Goal: Task Accomplishment & Management: Complete application form

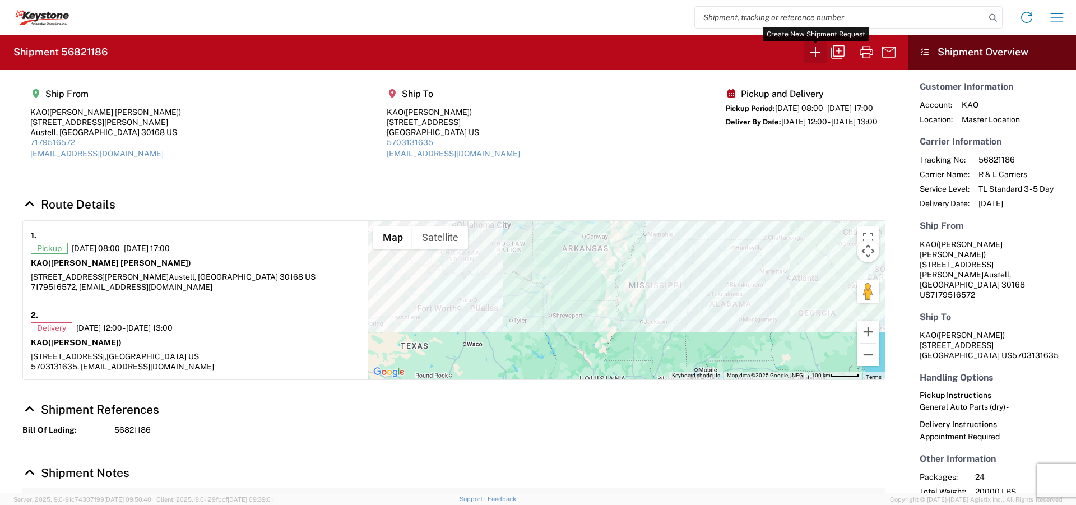
click at [817, 52] on icon "button" at bounding box center [815, 52] width 18 height 18
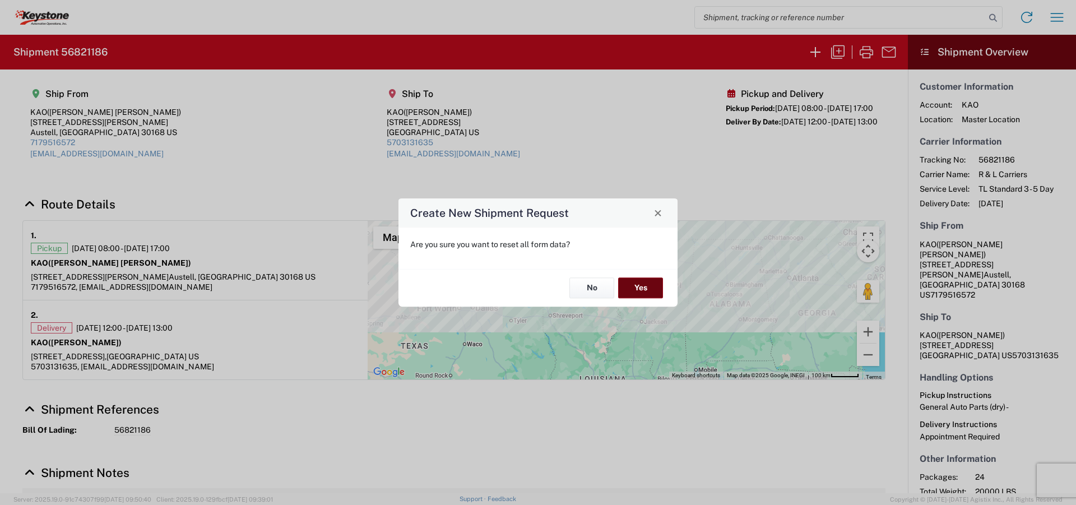
click at [644, 290] on button "Yes" at bounding box center [640, 288] width 45 height 21
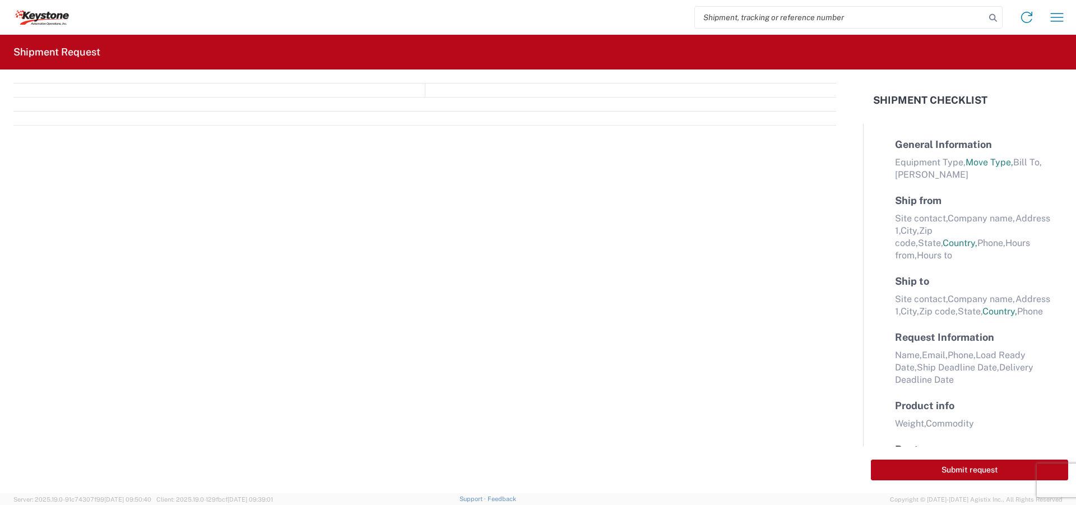
select select "FULL"
select select "US"
select select "LBS"
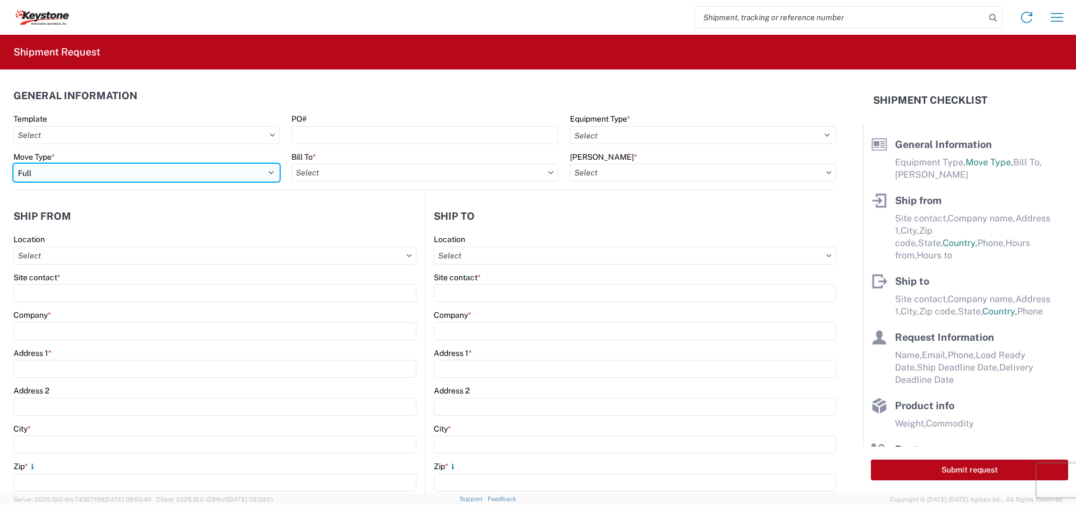
click at [269, 173] on select "Select Full Partial TL" at bounding box center [146, 173] width 266 height 18
click at [13, 164] on select "Select Full Partial TL" at bounding box center [146, 173] width 266 height 18
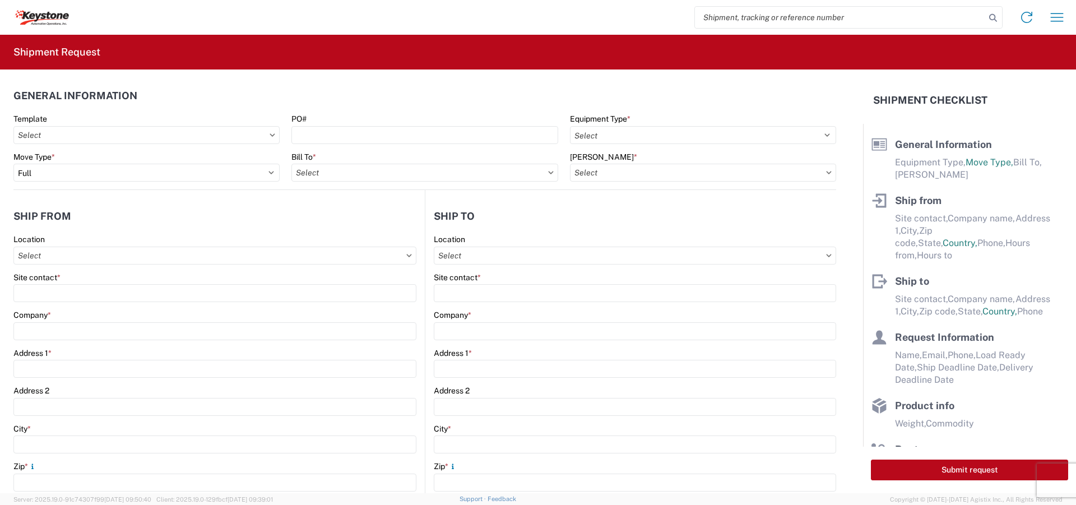
click at [548, 174] on icon at bounding box center [551, 172] width 6 height 3
click at [542, 174] on input "text" at bounding box center [424, 173] width 266 height 18
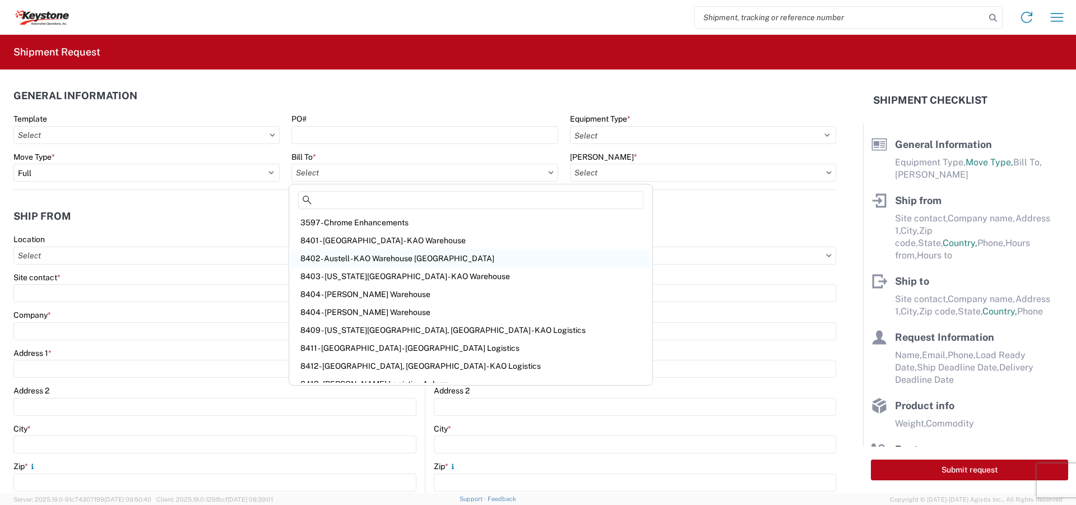
click at [366, 260] on div "8402 - Austell - KAO Warehouse [GEOGRAPHIC_DATA]" at bounding box center [470, 258] width 359 height 18
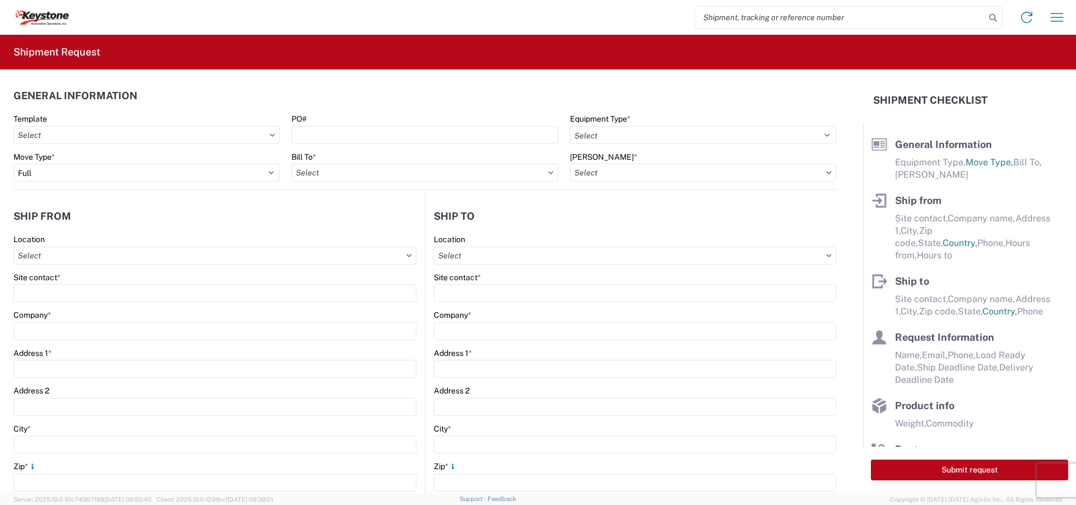
type input "8402 - Austell - KAO Warehouse [GEOGRAPHIC_DATA]"
click at [801, 175] on input "text" at bounding box center [703, 173] width 266 height 18
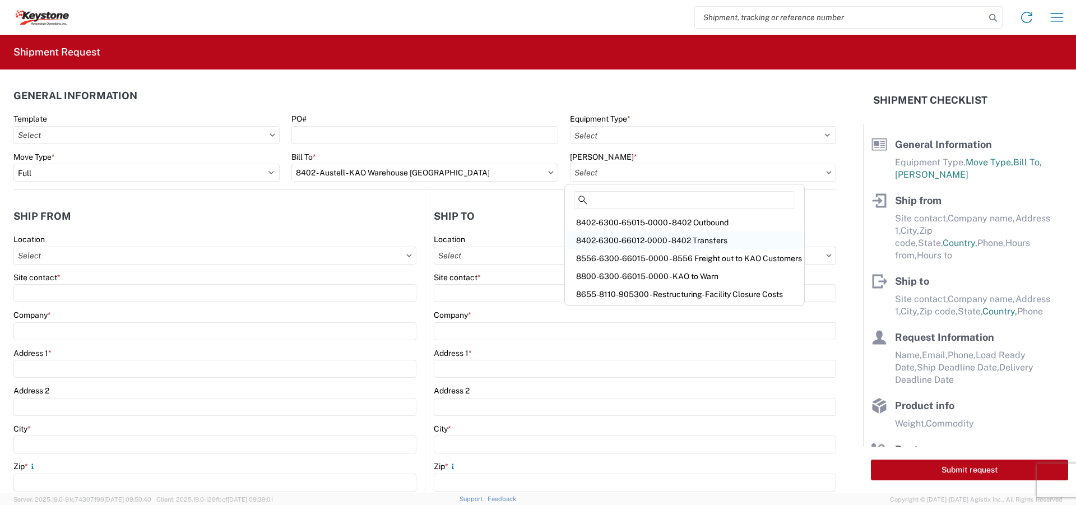
click at [650, 239] on div "8402-6300-66012-0000 - 8402 Transfers" at bounding box center [684, 240] width 235 height 18
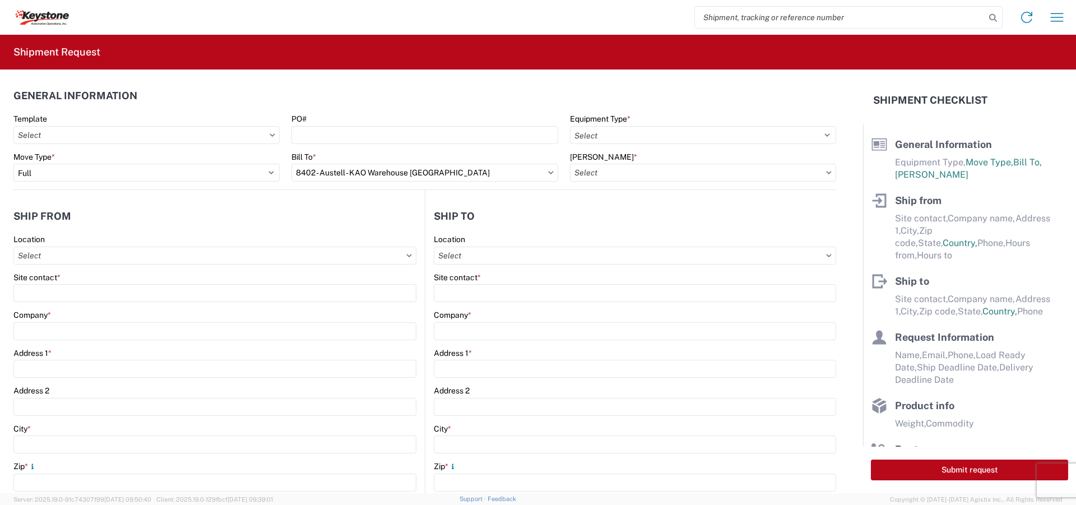
type input "8402-6300-66012-0000 - 8402 Transfers, 8402-6300-66012-0000 - 8402 Transfers"
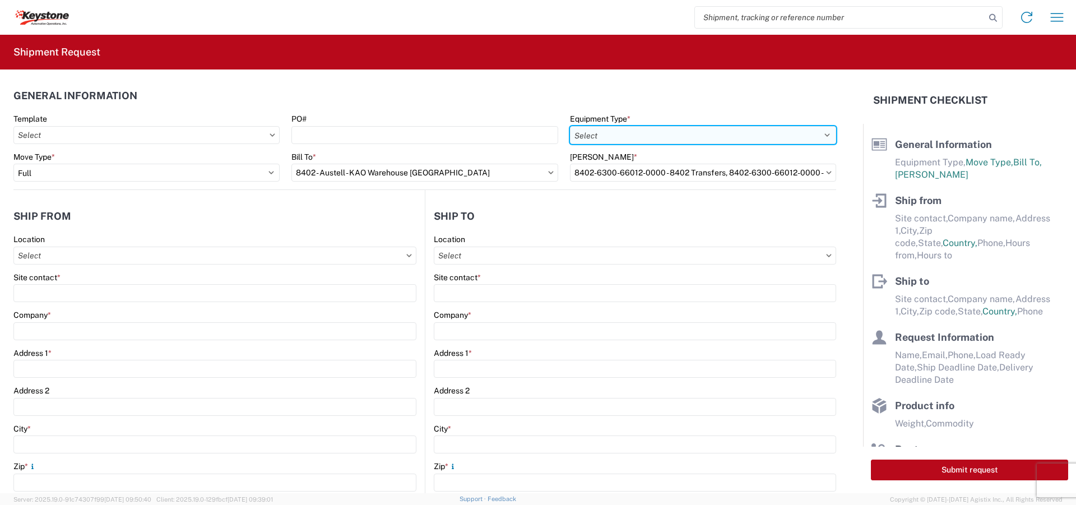
click at [817, 133] on select "Select 53’ Dry Van Flatbed Dropdeck (van) Lowboy (flatbed) Rail" at bounding box center [703, 135] width 266 height 18
select select "STDV"
click at [570, 126] on select "Select 53’ Dry Van Flatbed Dropdeck (van) Lowboy (flatbed) Rail" at bounding box center [703, 135] width 266 height 18
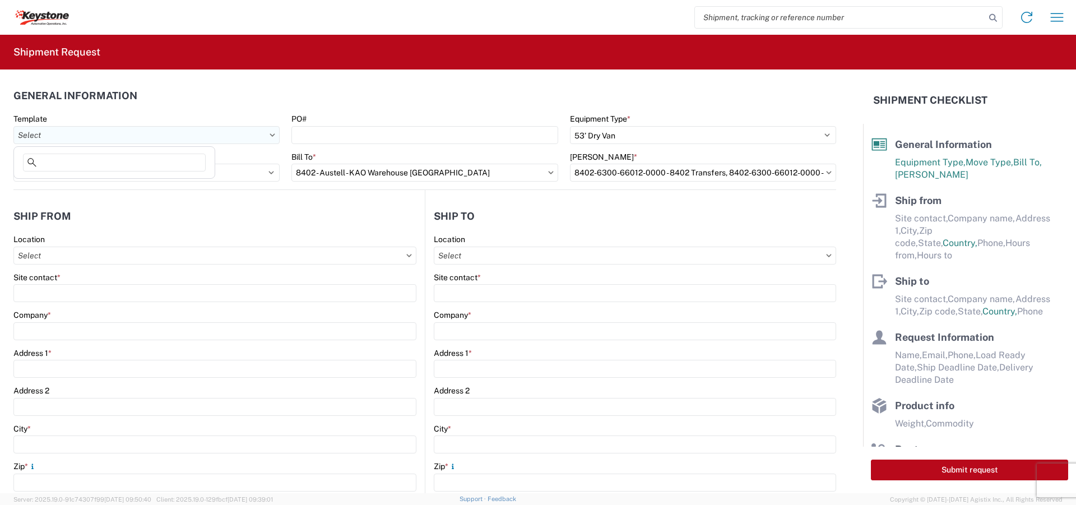
click at [273, 134] on input "text" at bounding box center [146, 135] width 266 height 18
click at [270, 135] on icon at bounding box center [272, 134] width 5 height 3
click at [269, 136] on icon at bounding box center [272, 134] width 6 height 3
click at [259, 136] on input "text" at bounding box center [146, 135] width 266 height 18
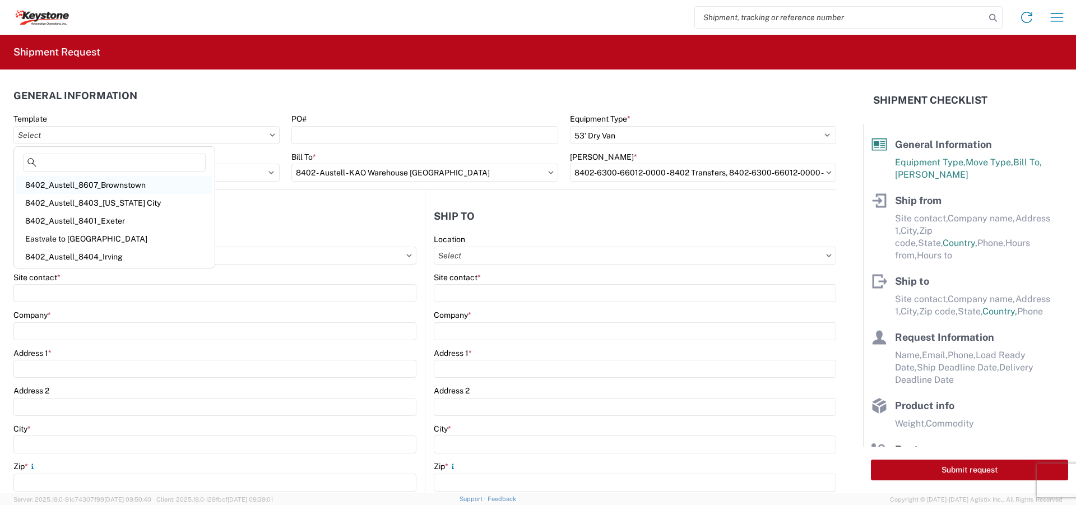
click at [131, 188] on div "8402_Austell_8607_Brownstown" at bounding box center [114, 185] width 196 height 18
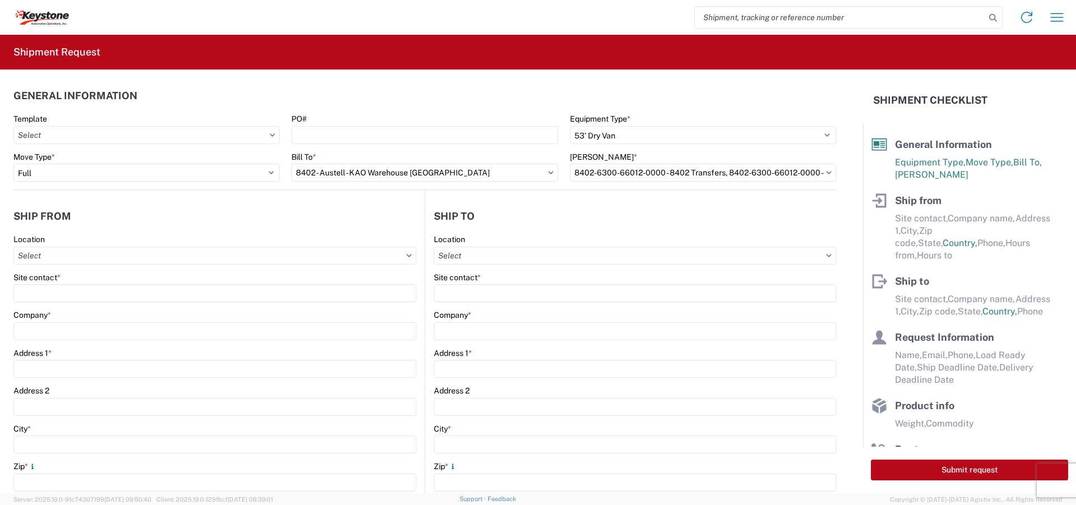
type input "8402_Austell_8607_Brownstown"
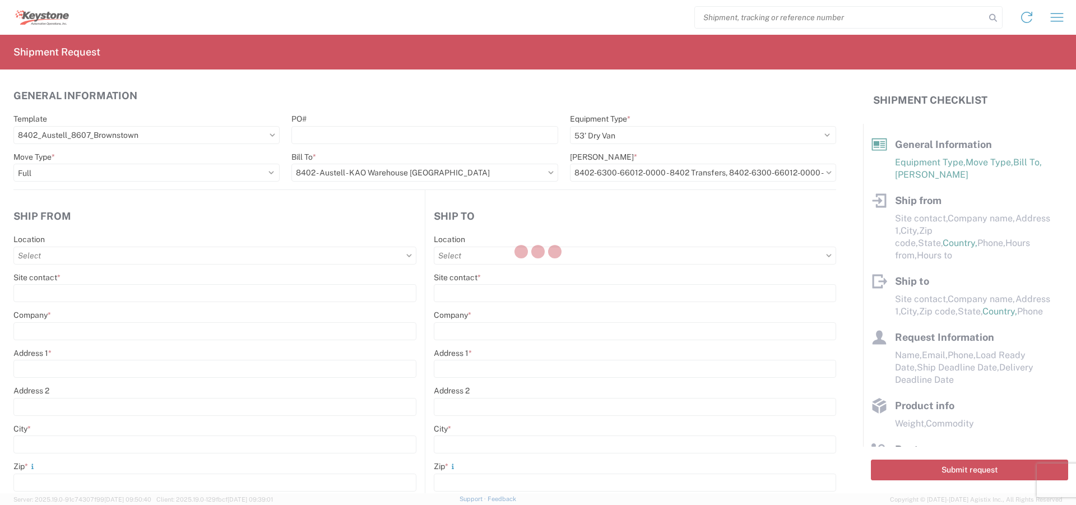
select select
type input "[PERSON_NAME]"
type input "KAO"
type input "[STREET_ADDRESS][PERSON_NAME]"
type input "Austell"
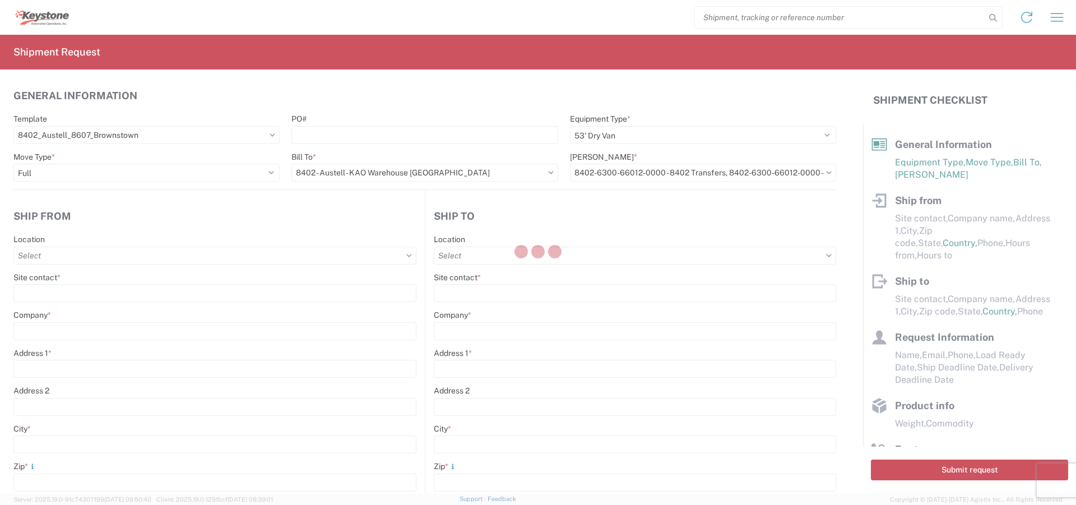
type input "30168"
type input "[EMAIL_ADDRESS][DOMAIN_NAME]"
type input "[PERSON_NAME]"
type input "KAO"
type input "[STREET_ADDRESS][PERSON_NAME]"
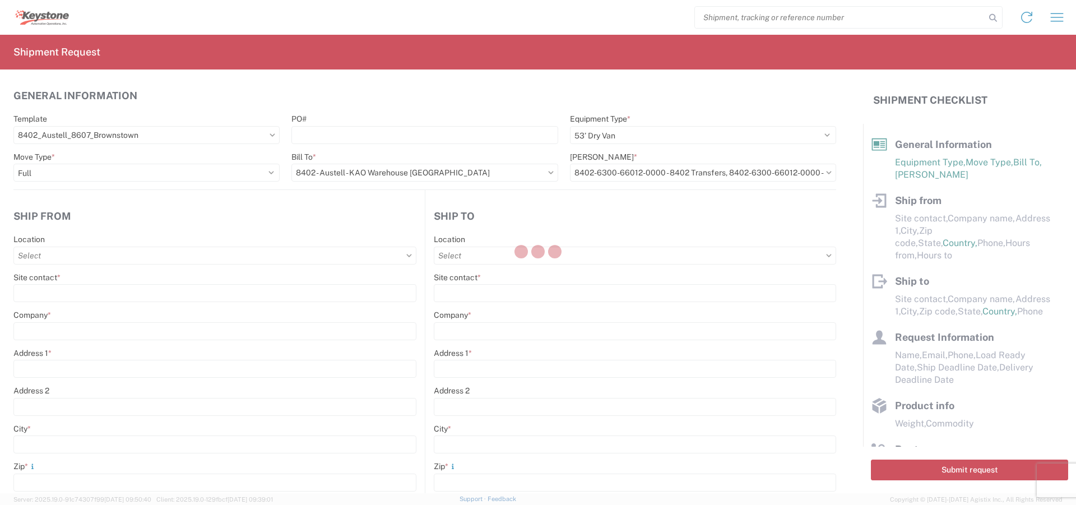
type input "[GEOGRAPHIC_DATA]"
type input "48193"
type input "[EMAIL_ADDRESS][DOMAIN_NAME]"
type input "[PERSON_NAME]"
type input "[PHONE_NUMBER]"
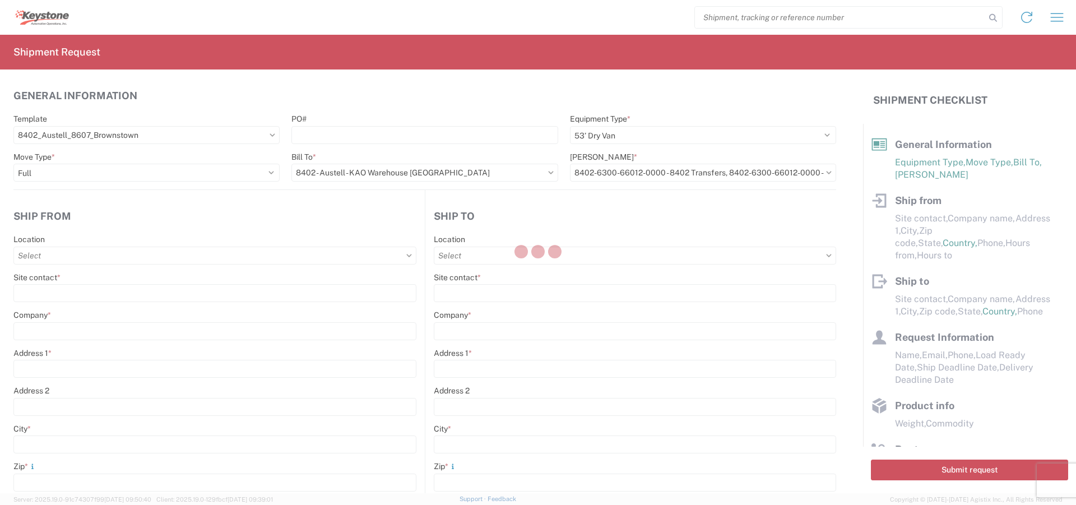
type input "[DATE]"
type input "20000"
type input "General Auto Parts (dry)"
type input "20"
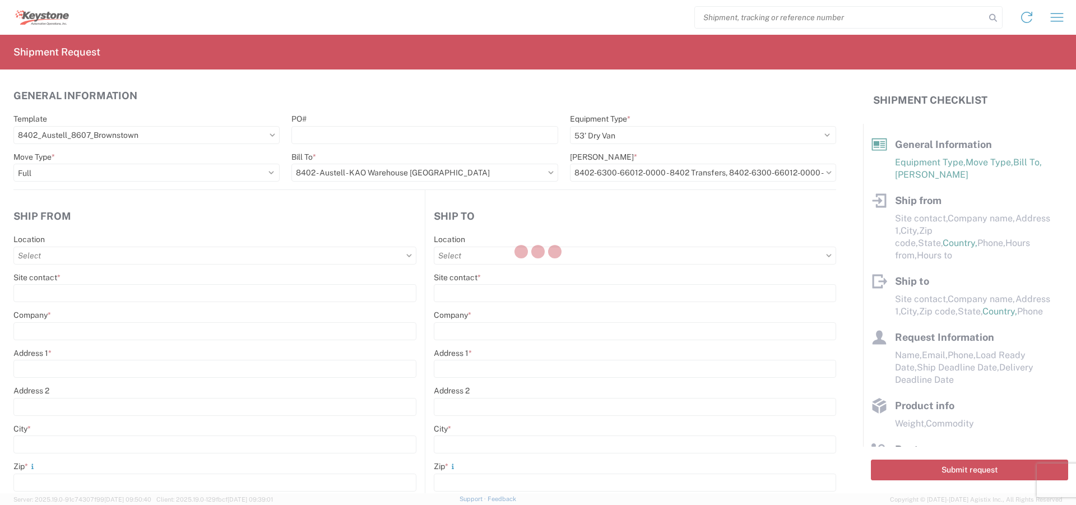
type input "1"
type textarea "Stock Transfers...chairs"
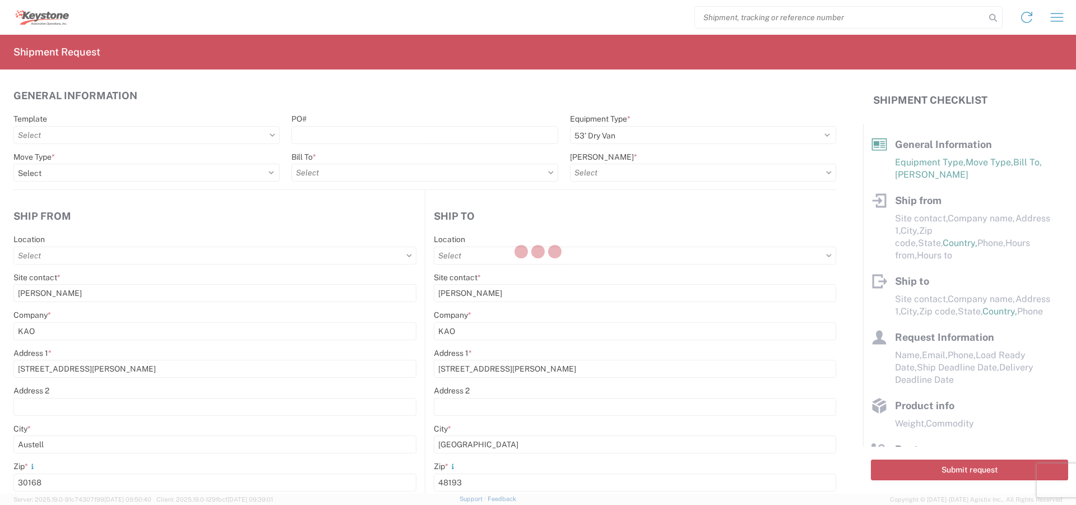
select select "US"
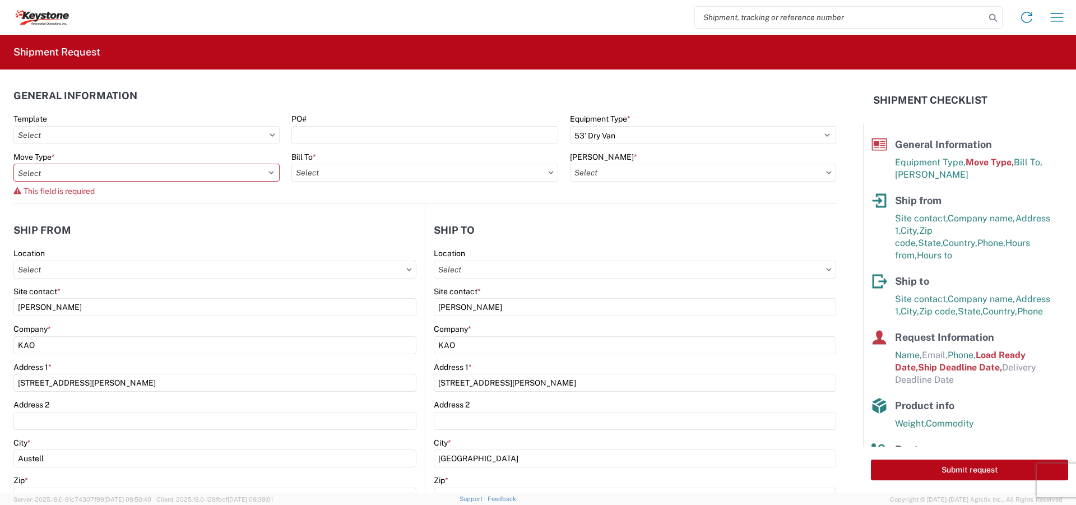
type input "8607 - [GEOGRAPHIC_DATA], [GEOGRAPHIC_DATA] – KAO Warehouse"
type input "8402 - Austell - KAO Warehouse [GEOGRAPHIC_DATA]"
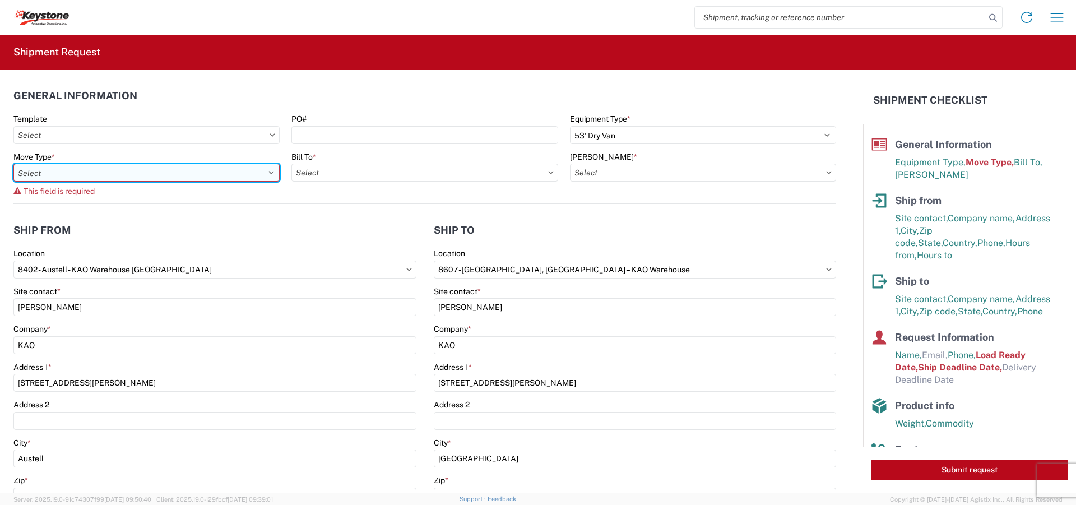
click at [111, 175] on select "Select Full Partial TL" at bounding box center [146, 173] width 266 height 18
select select "FULL"
click at [13, 164] on select "Select Full Partial TL" at bounding box center [146, 173] width 266 height 18
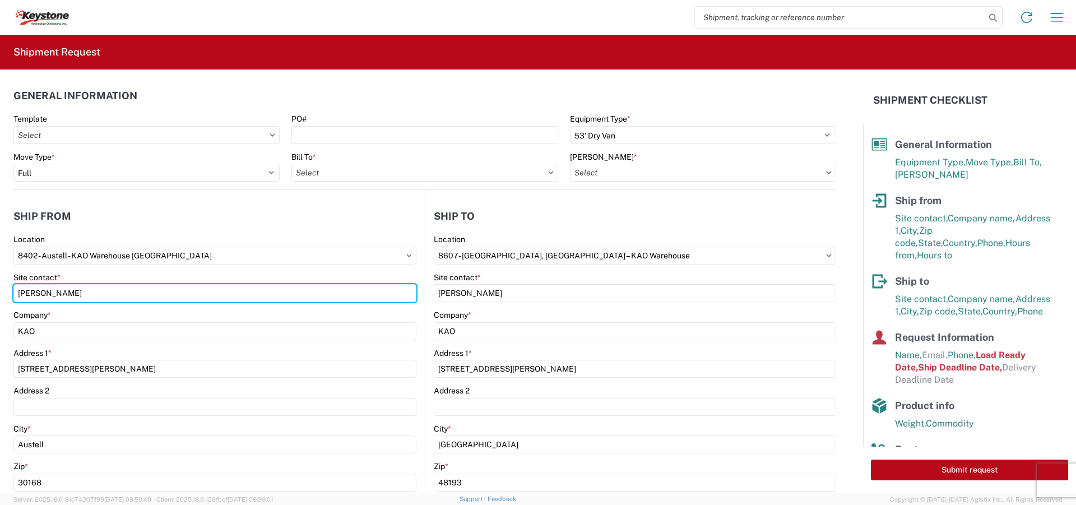
drag, startPoint x: 81, startPoint y: 295, endPoint x: -170, endPoint y: 271, distance: 252.7
click at [0, 271] on html "Home Shipment request Shipment tracking Shipment Request General Information Te…" at bounding box center [538, 252] width 1076 height 505
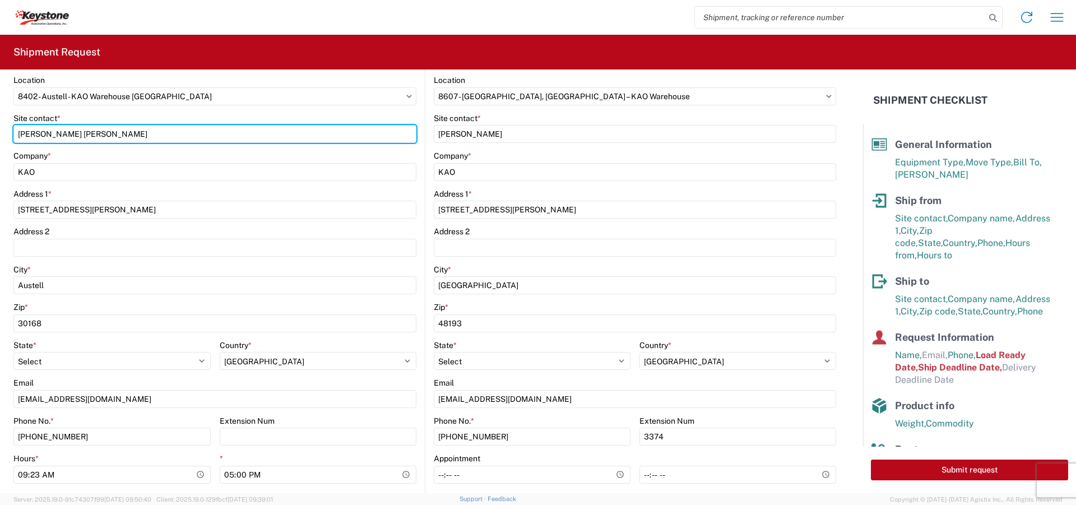
scroll to position [168, 0]
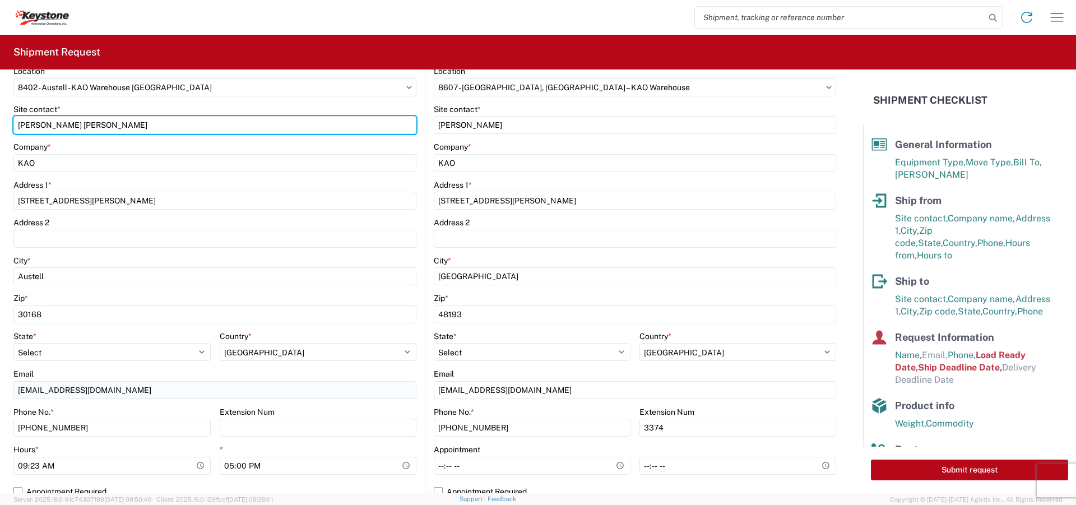
type input "[PERSON_NAME] [PERSON_NAME]"
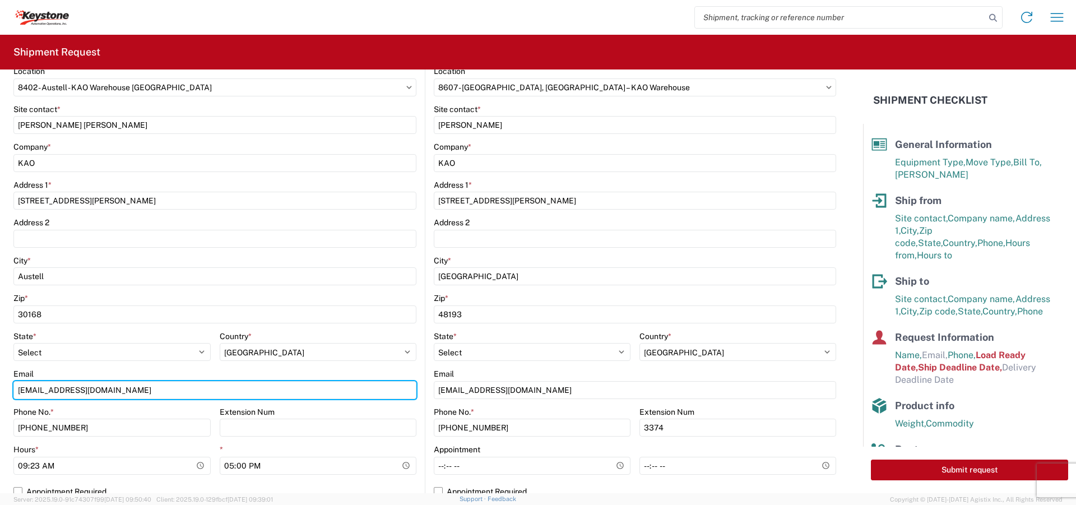
drag, startPoint x: 43, startPoint y: 392, endPoint x: -48, endPoint y: 378, distance: 92.3
click at [0, 378] on html "Home Shipment request Shipment tracking Shipment Request General Information Te…" at bounding box center [538, 252] width 1076 height 505
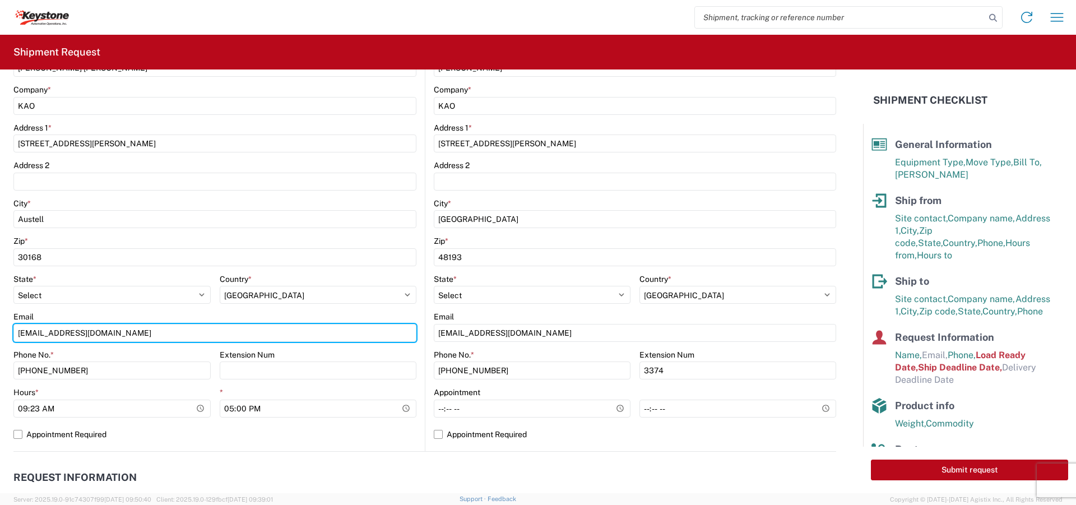
scroll to position [280, 0]
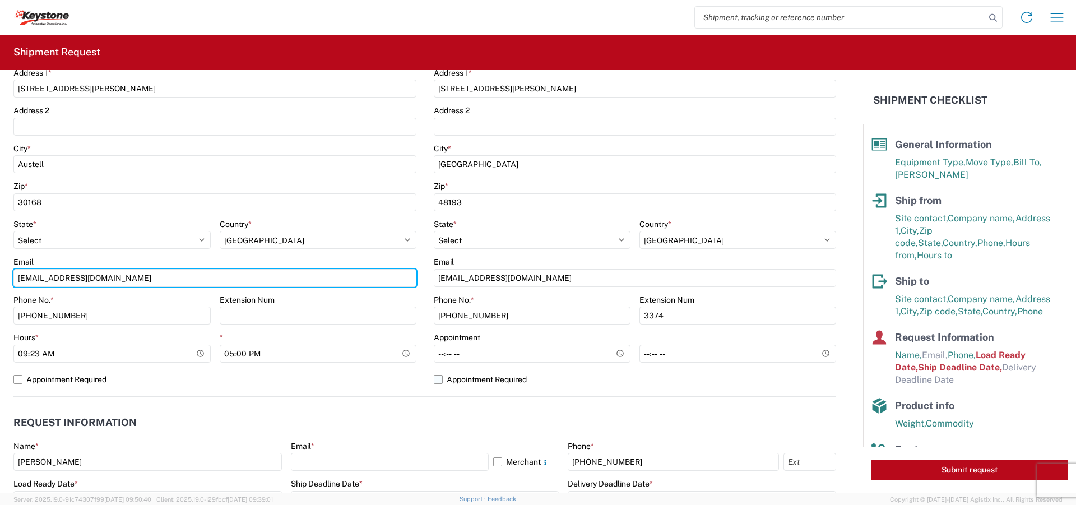
type input "[EMAIL_ADDRESS][DOMAIN_NAME]"
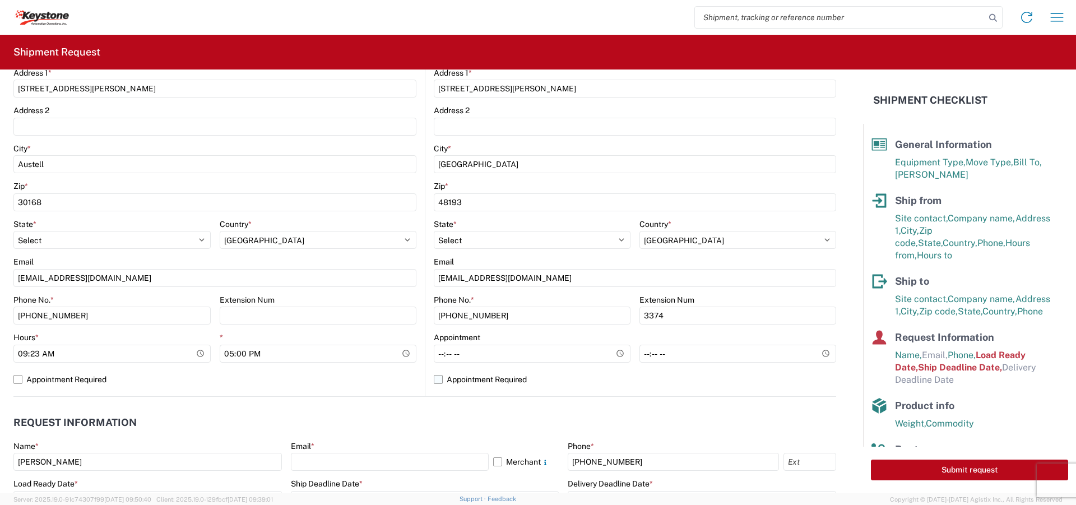
click at [436, 378] on label "Appointment Required" at bounding box center [635, 379] width 402 height 18
click at [0, 0] on input "Appointment Required" at bounding box center [0, 0] width 0 height 0
select select "MI"
select select "US"
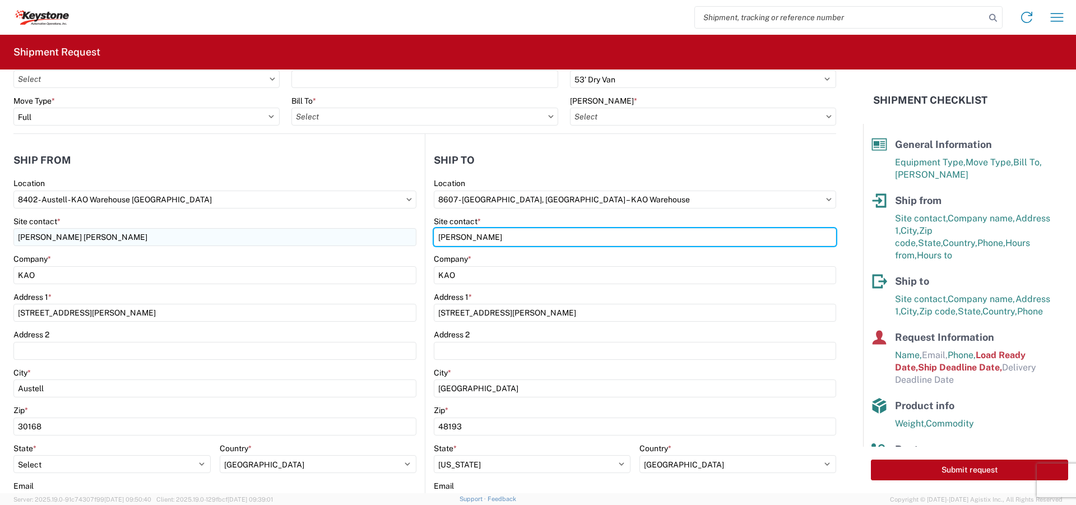
drag, startPoint x: 488, startPoint y: 236, endPoint x: 352, endPoint y: 243, distance: 135.8
click at [352, 243] on div "Ship from 8402 Location 8402 - [GEOGRAPHIC_DATA] - [GEOGRAPHIC_DATA] Site conta…" at bounding box center [424, 377] width 822 height 487
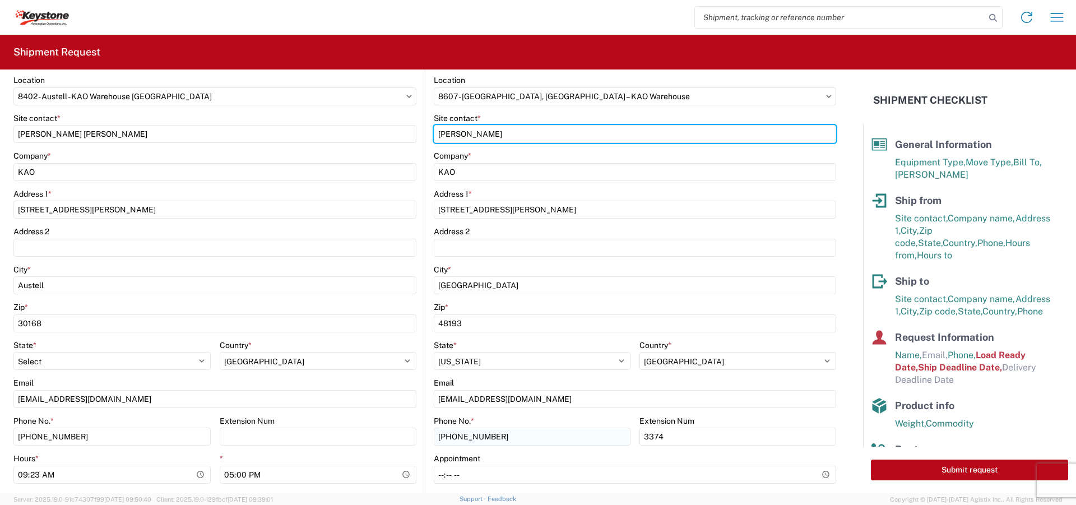
scroll to position [224, 0]
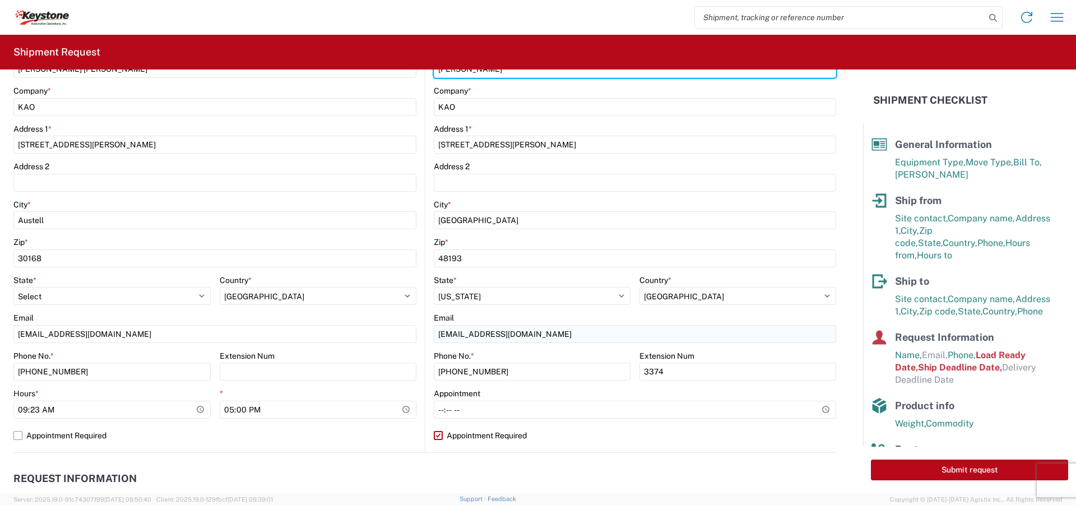
type input "[PERSON_NAME]"
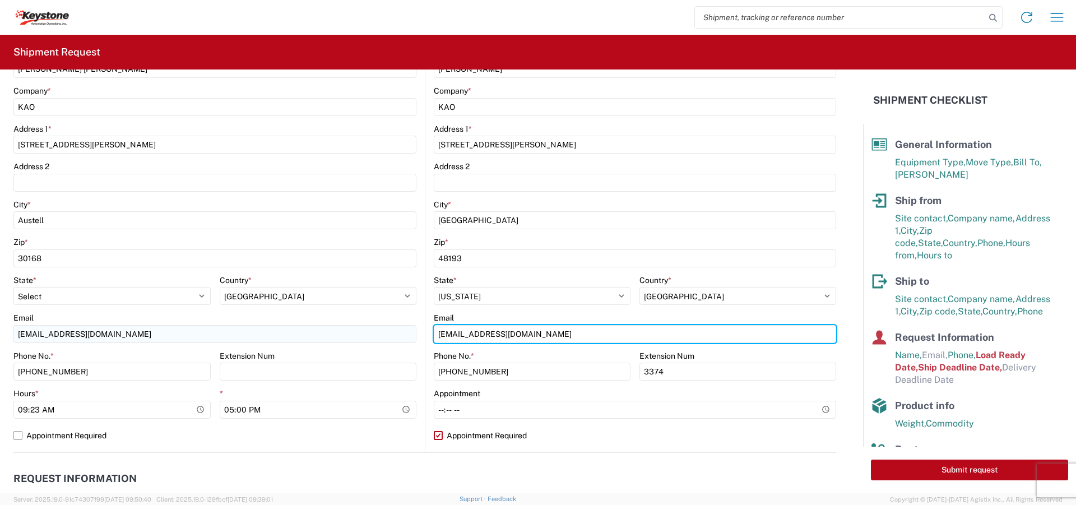
drag, startPoint x: 464, startPoint y: 332, endPoint x: 405, endPoint y: 330, distance: 58.9
click at [405, 330] on div "Ship from 8402 Location 8402 - [GEOGRAPHIC_DATA] - [GEOGRAPHIC_DATA] Site conta…" at bounding box center [424, 209] width 822 height 487
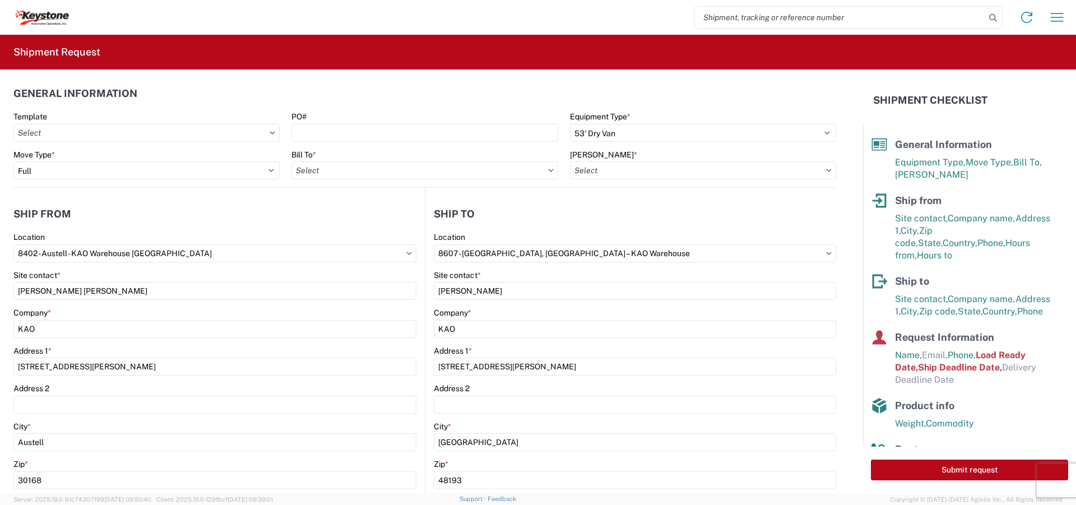
scroll to position [0, 0]
type input "[EMAIL_ADDRESS][PERSON_NAME][DOMAIN_NAME]"
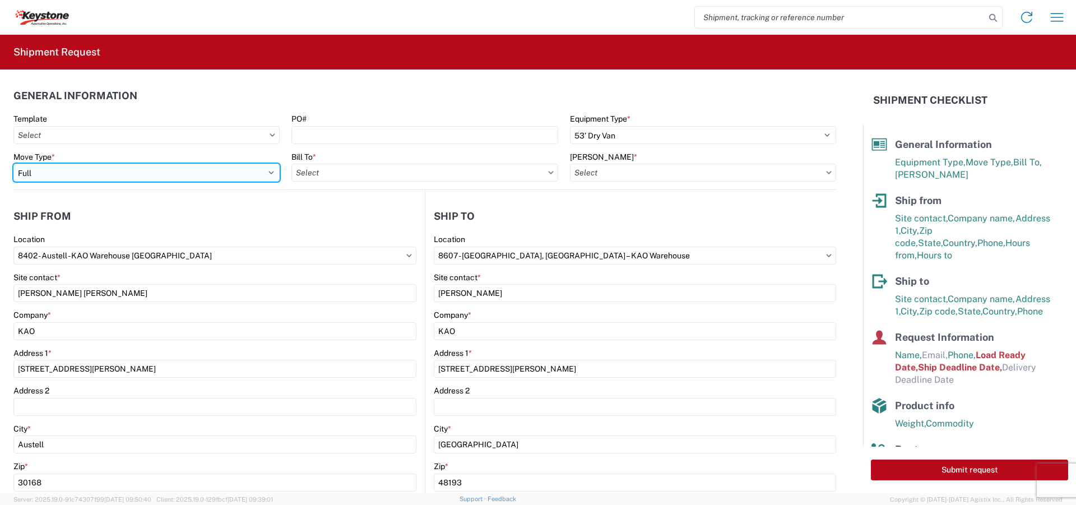
click at [196, 175] on select "Select Full Partial TL" at bounding box center [146, 173] width 266 height 18
click at [13, 164] on select "Select Full Partial TL" at bounding box center [146, 173] width 266 height 18
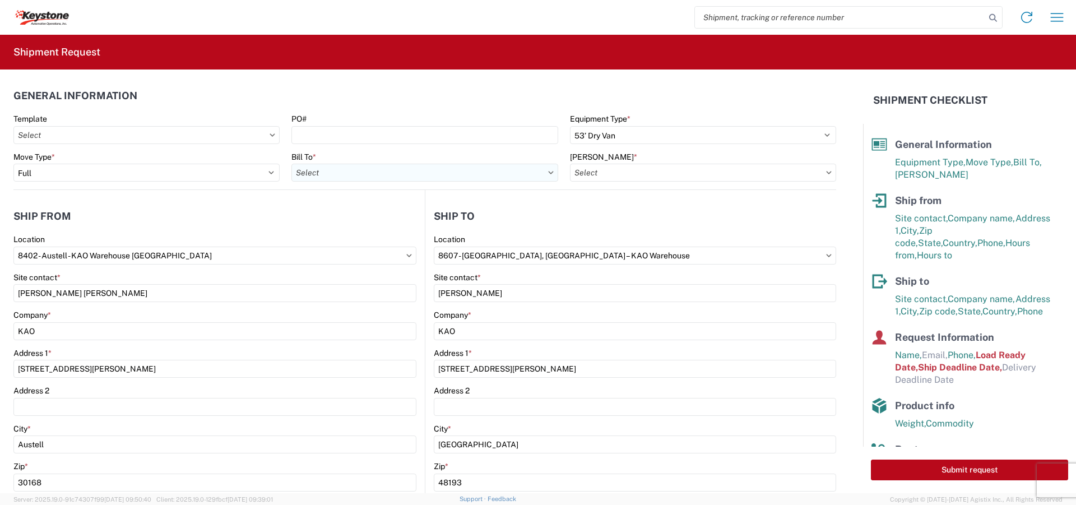
click at [346, 166] on input "text" at bounding box center [424, 173] width 266 height 18
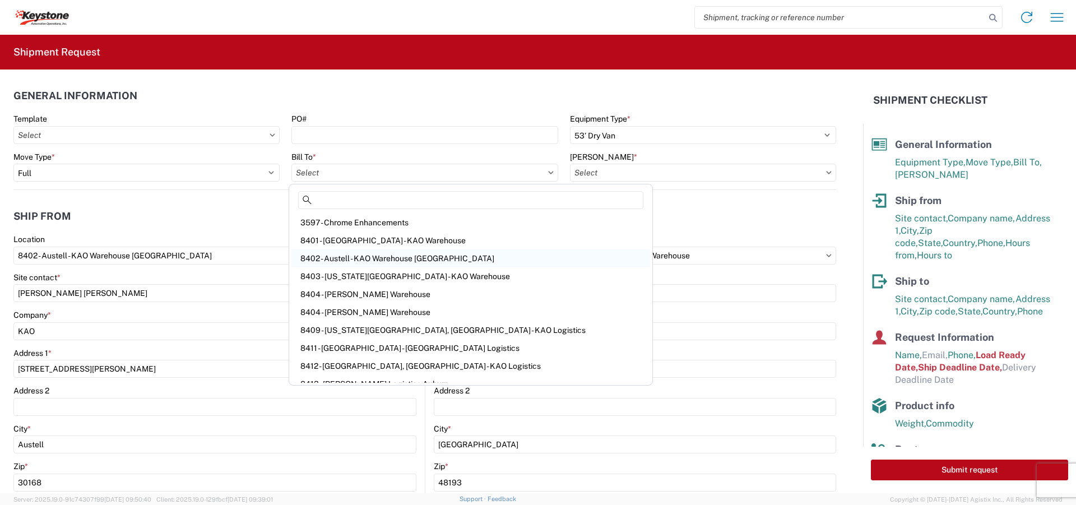
click at [327, 254] on div "8402 - Austell - KAO Warehouse [GEOGRAPHIC_DATA]" at bounding box center [470, 258] width 359 height 18
type input "8402 - Austell - KAO Warehouse [GEOGRAPHIC_DATA]"
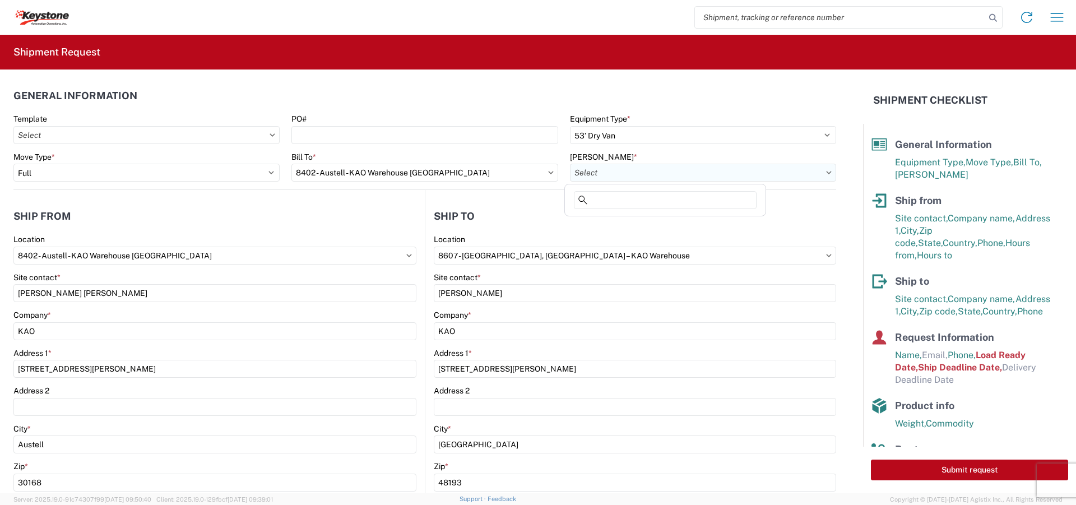
click at [686, 177] on input "text" at bounding box center [703, 173] width 266 height 18
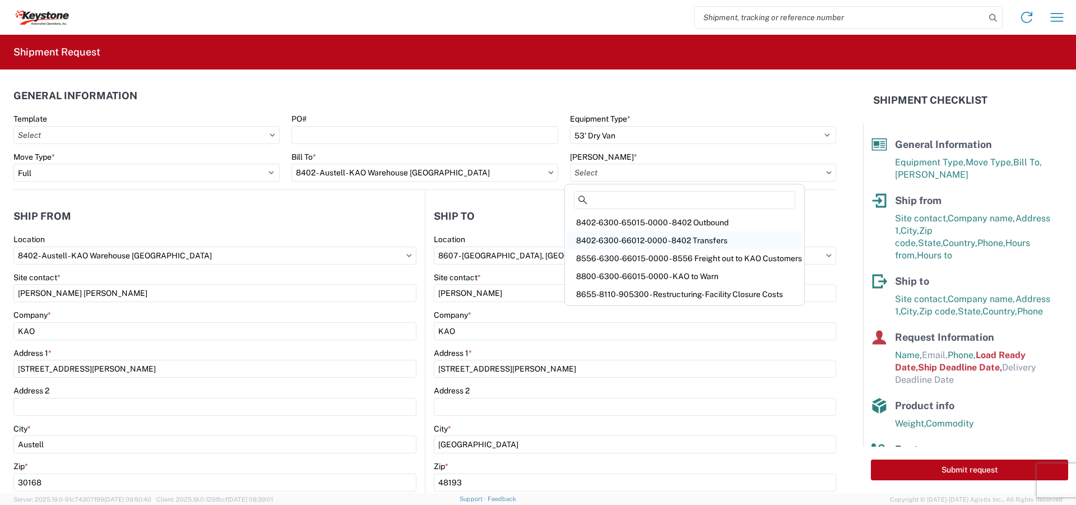
click at [644, 241] on div "8402-6300-66012-0000 - 8402 Transfers" at bounding box center [684, 240] width 235 height 18
type input "8402-6300-66012-0000 - 8402 Transfers, 8402-6300-66012-0000 - 8402 Transfers"
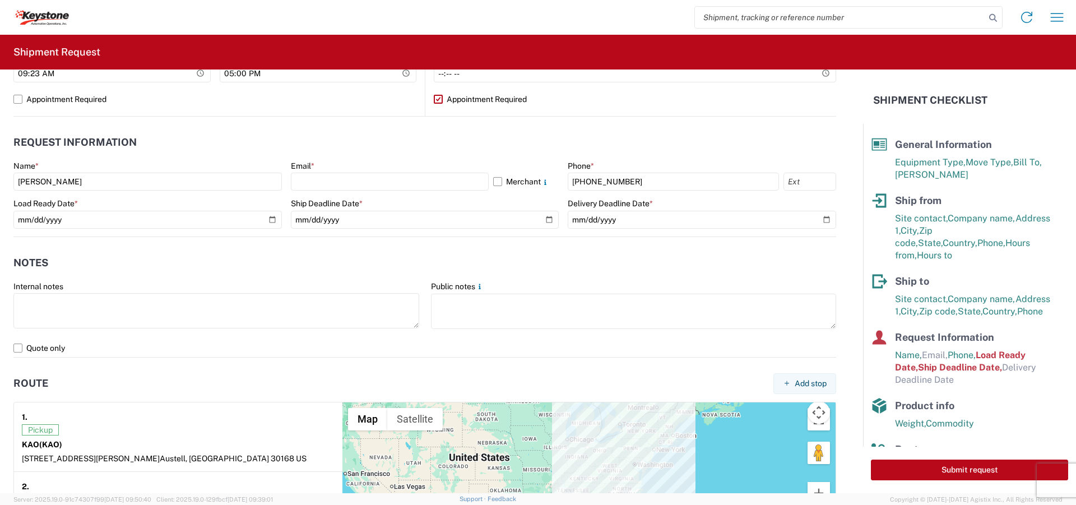
scroll to position [504, 0]
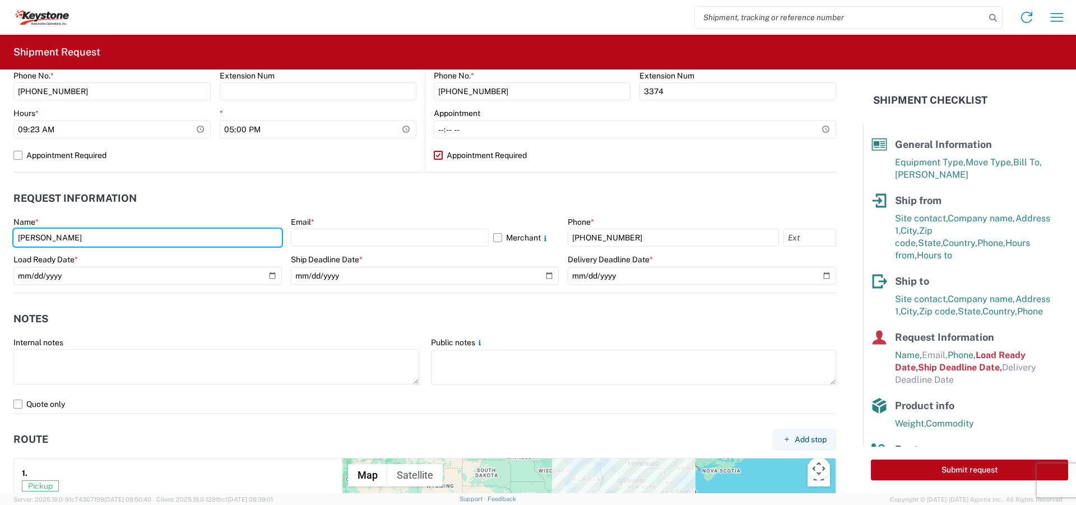
drag, startPoint x: 84, startPoint y: 240, endPoint x: -165, endPoint y: 239, distance: 249.3
click at [0, 239] on html "Home Shipment request Shipment tracking Shipment Request General Information Te…" at bounding box center [538, 252] width 1076 height 505
click at [86, 241] on input "Powers" at bounding box center [147, 238] width 268 height 18
type input "Powers [PERSON_NAME]"
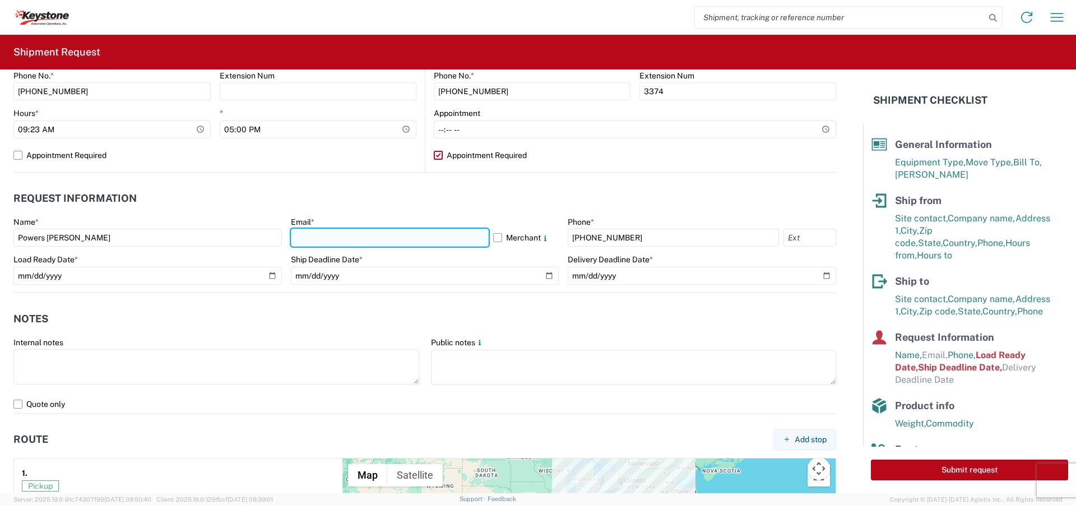
click at [318, 236] on input "text" at bounding box center [390, 238] width 198 height 18
type input "[EMAIL_ADDRESS][DOMAIN_NAME]"
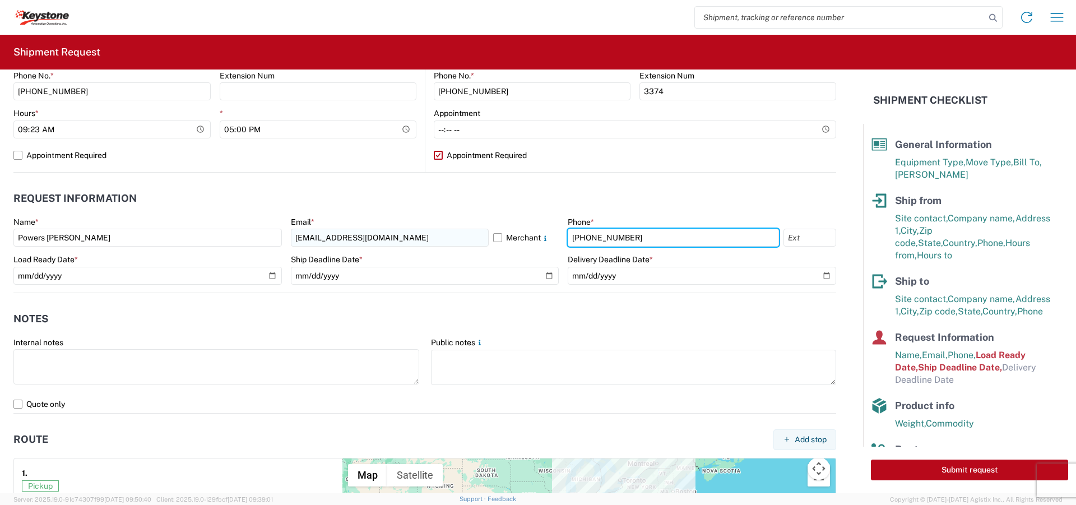
drag, startPoint x: 643, startPoint y: 236, endPoint x: 383, endPoint y: 233, distance: 260.0
click at [383, 233] on div "Name * Powers [PERSON_NAME] Email * [EMAIL_ADDRESS][DOMAIN_NAME] Merchant Phone…" at bounding box center [424, 255] width 822 height 76
type input "7179516572"
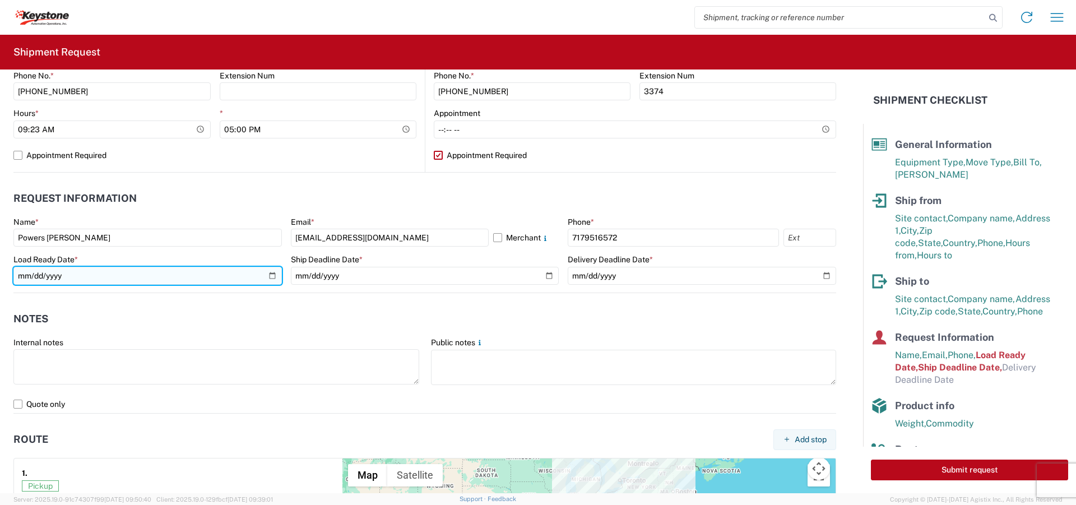
click at [268, 273] on input "[DATE]" at bounding box center [147, 276] width 268 height 18
type input "[DATE]"
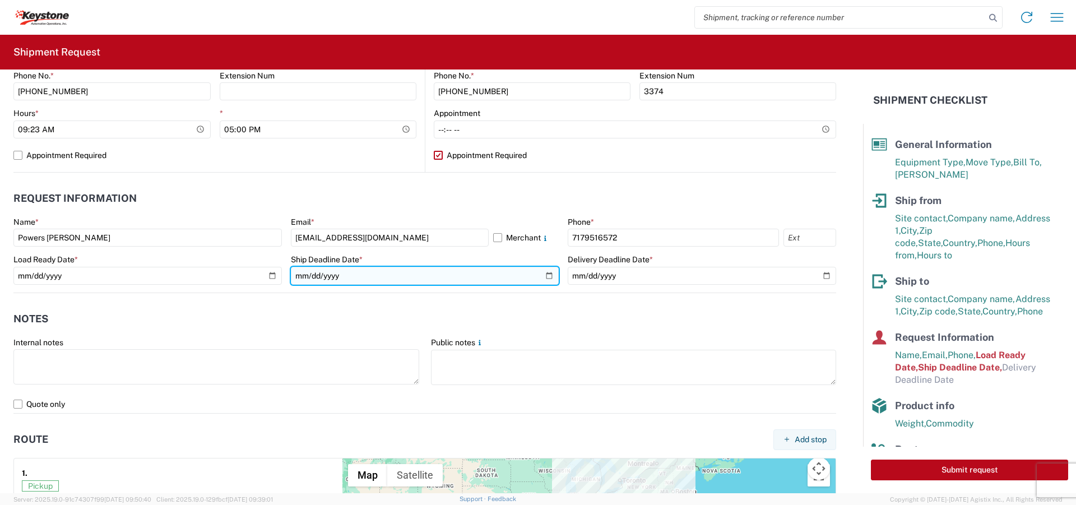
click at [543, 275] on input "[DATE]" at bounding box center [425, 276] width 268 height 18
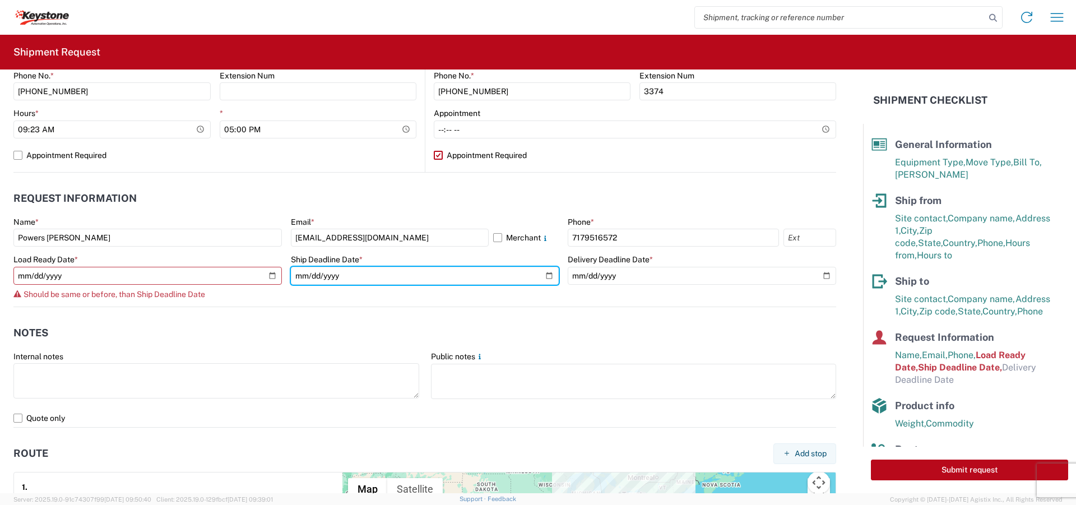
type input "[DATE]"
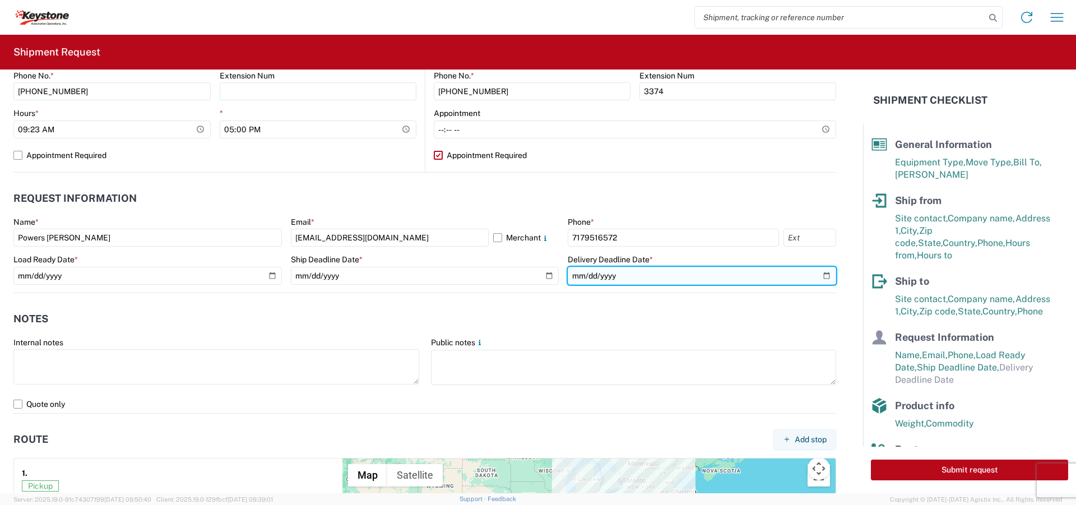
click at [819, 275] on input "date" at bounding box center [702, 276] width 268 height 18
type input "[DATE]"
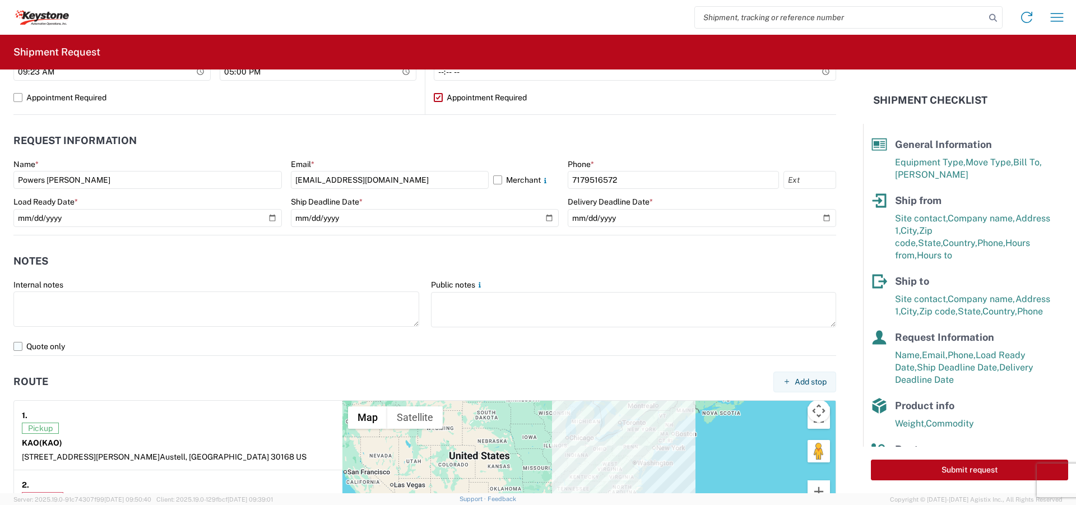
scroll to position [616, 0]
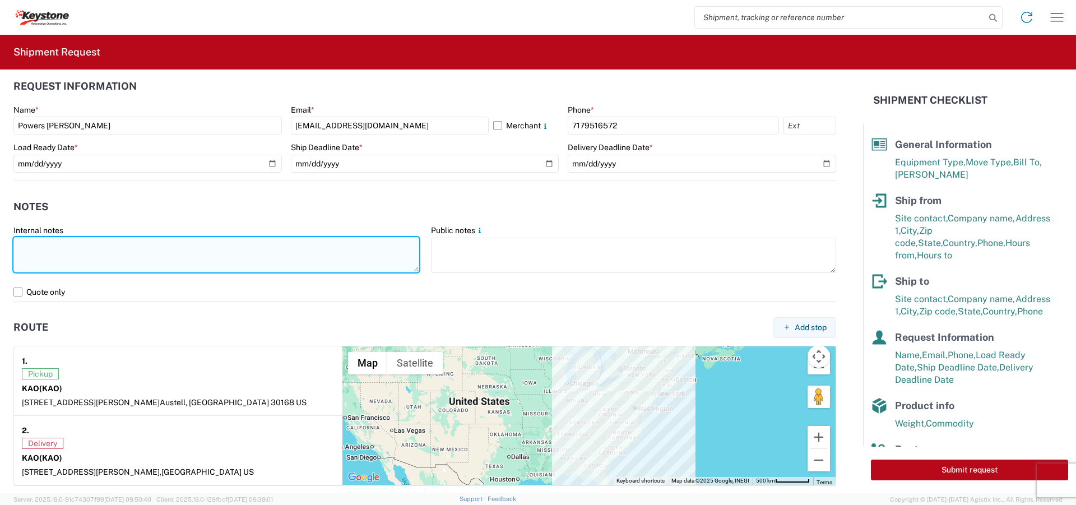
click at [60, 244] on textarea at bounding box center [216, 254] width 406 height 35
paste textarea "The load will be soldxfers and redistribution."
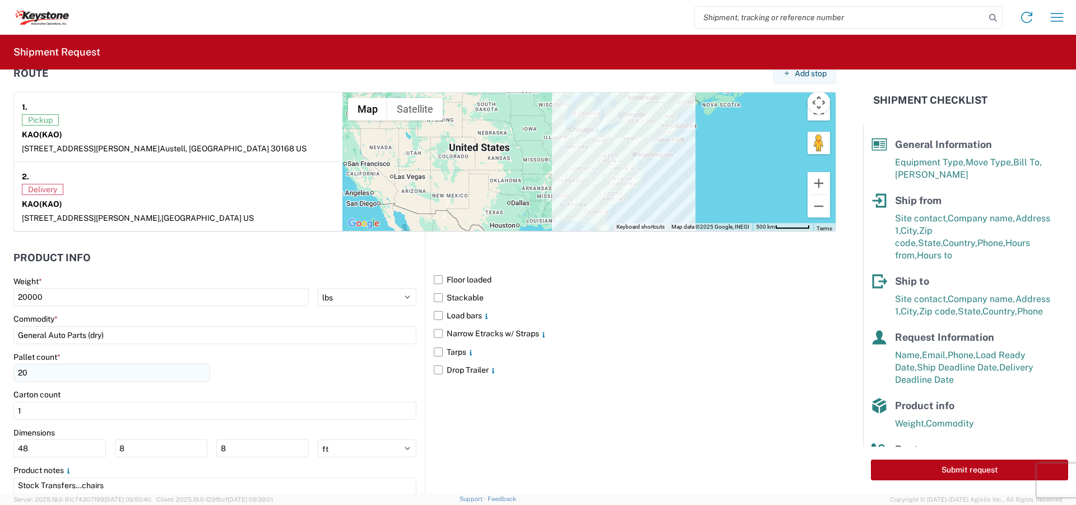
scroll to position [896, 0]
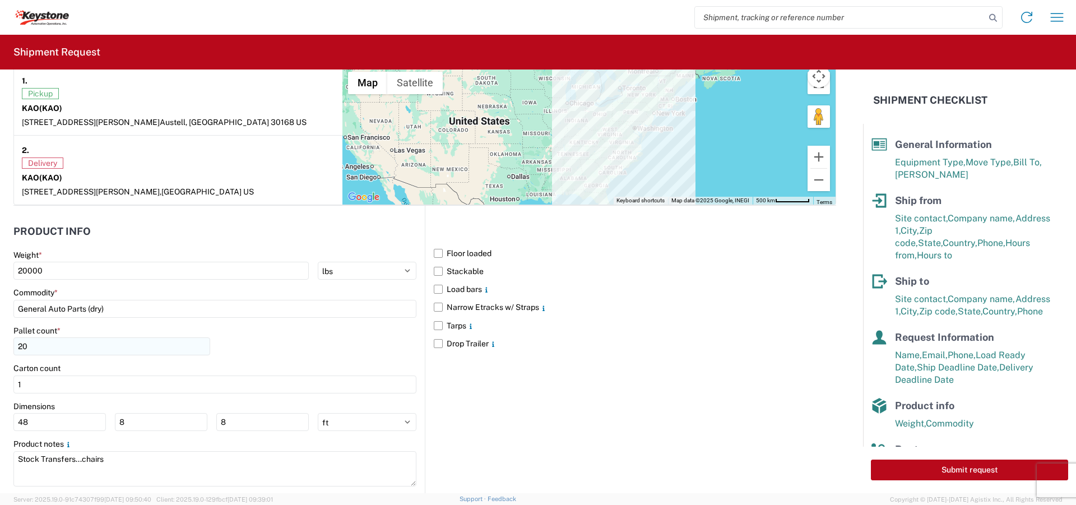
type textarea "The load will be soldxfers and redistribution."
click at [38, 349] on input "20" at bounding box center [111, 346] width 197 height 18
type input "24"
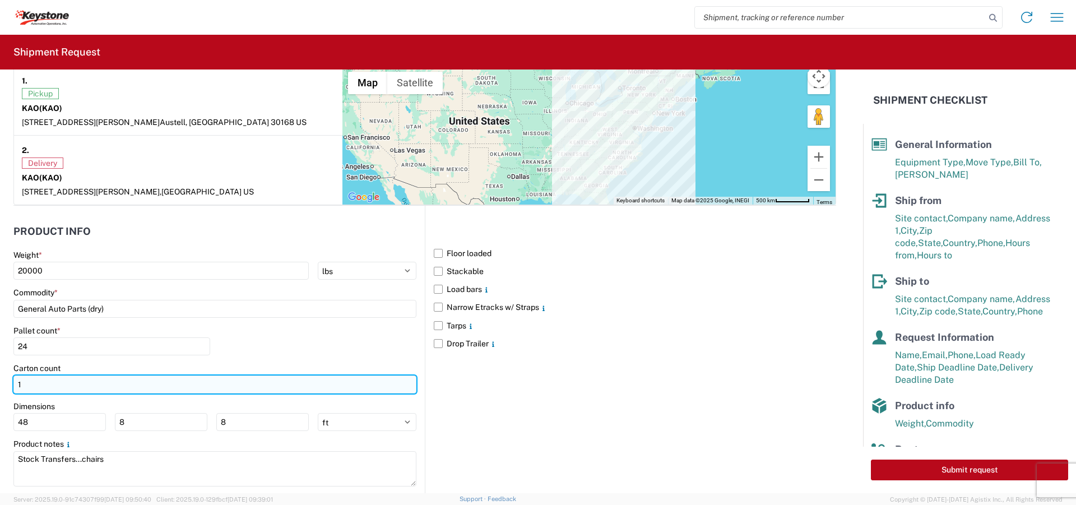
click at [44, 389] on input "1" at bounding box center [214, 384] width 403 height 18
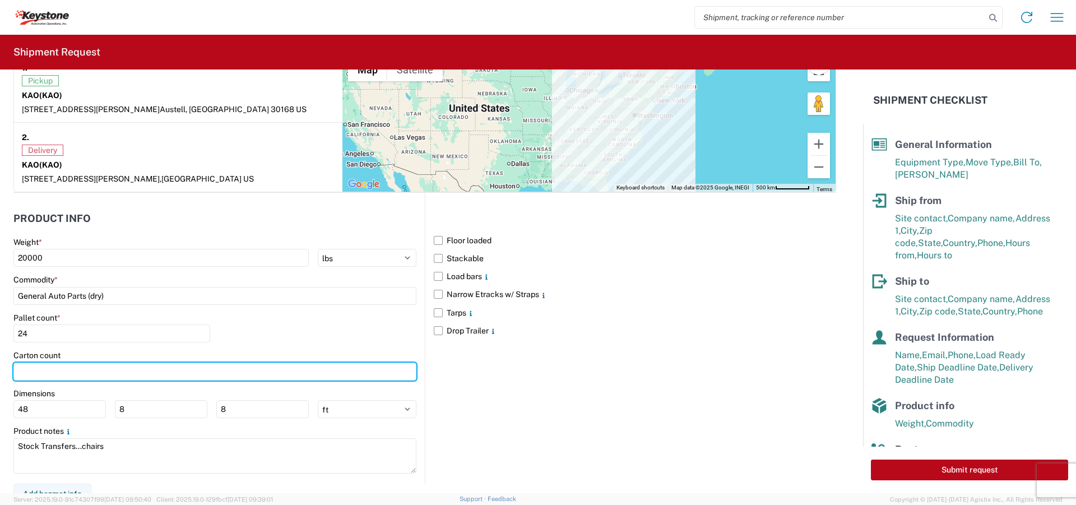
scroll to position [921, 0]
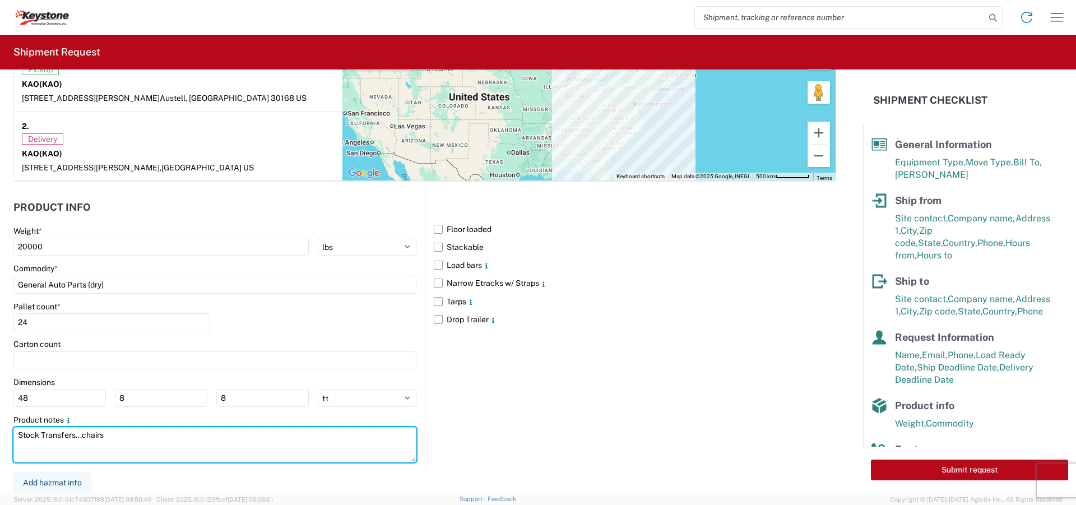
drag, startPoint x: 131, startPoint y: 434, endPoint x: -173, endPoint y: 435, distance: 303.7
click at [0, 435] on html "Home Shipment request Shipment tracking Shipment Request General Information Te…" at bounding box center [538, 252] width 1076 height 505
paste textarea "The load will be soldxfers and redistribution."
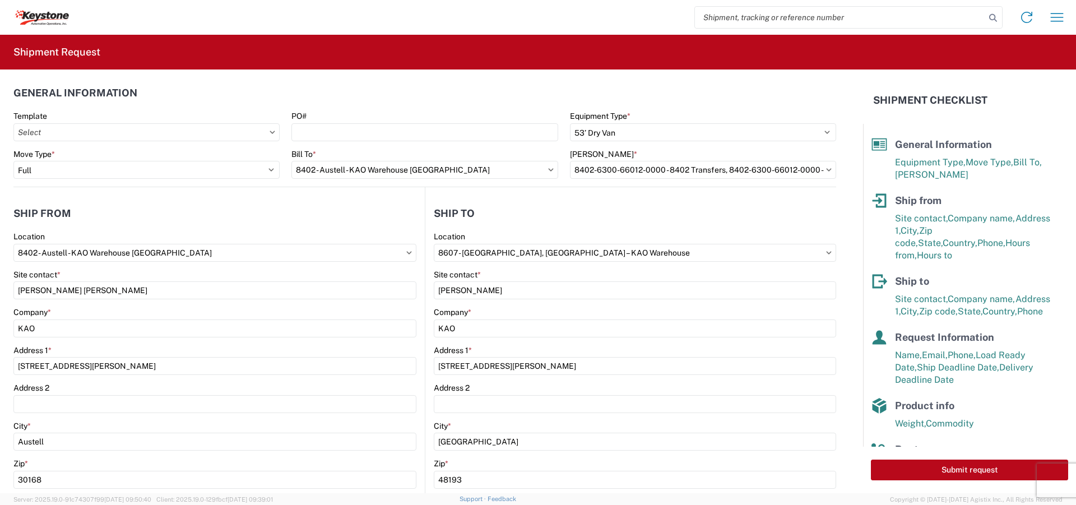
scroll to position [0, 0]
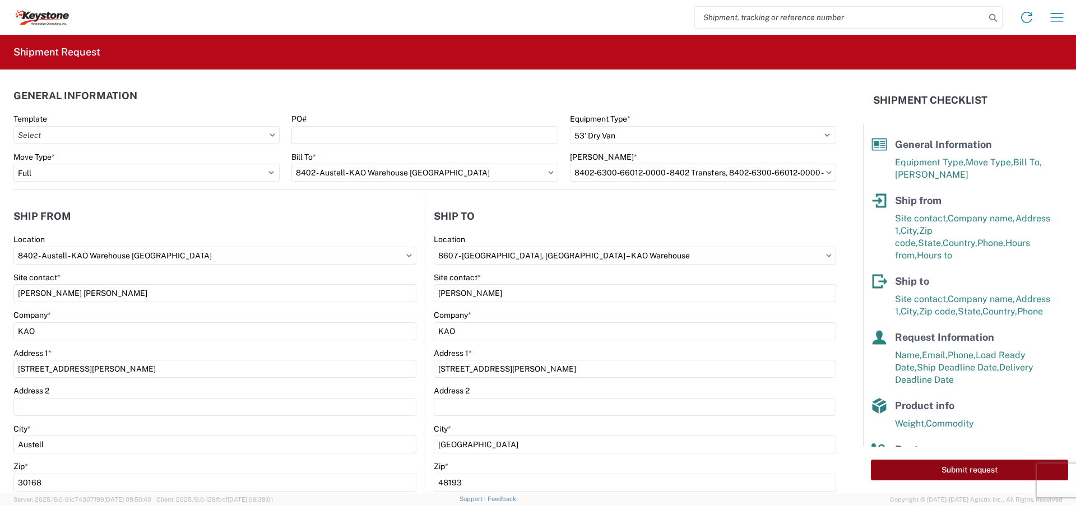
type textarea "The load will be soldxfers and redistribution."
click at [943, 472] on button "Submit request" at bounding box center [969, 469] width 197 height 21
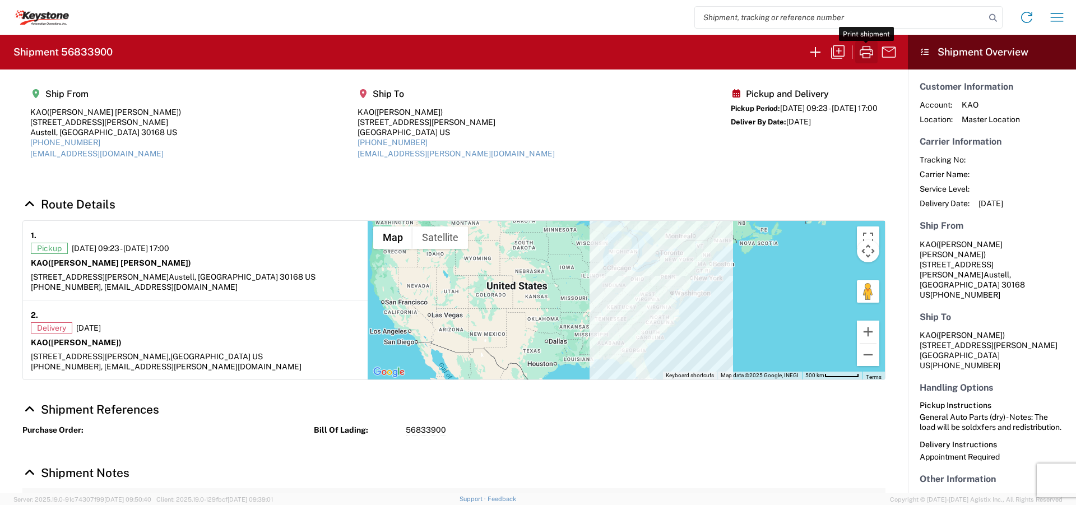
click at [866, 56] on icon "button" at bounding box center [866, 52] width 18 height 18
